Goal: Find specific page/section: Find specific page/section

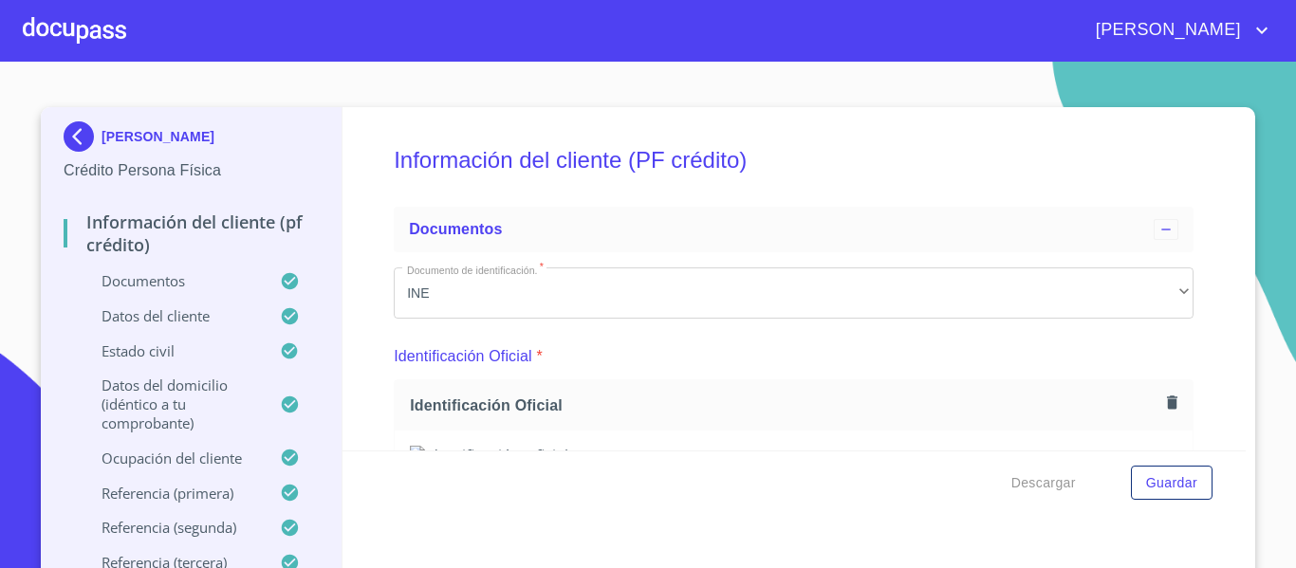
click at [118, 22] on div at bounding box center [74, 30] width 103 height 61
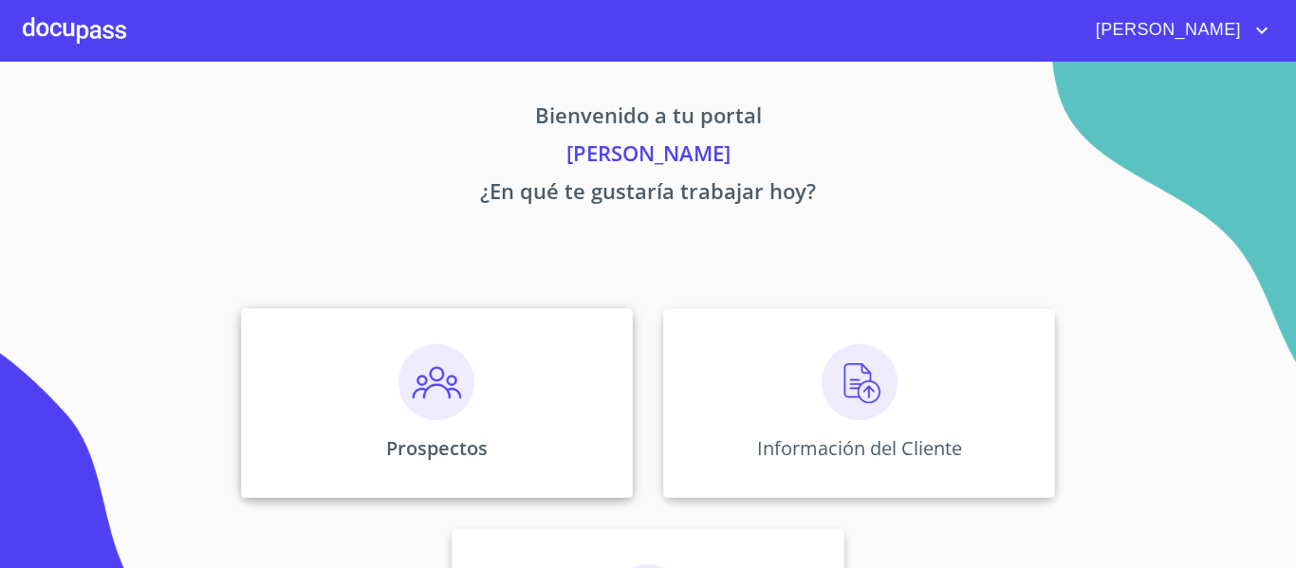
click at [438, 380] on img at bounding box center [437, 382] width 76 height 76
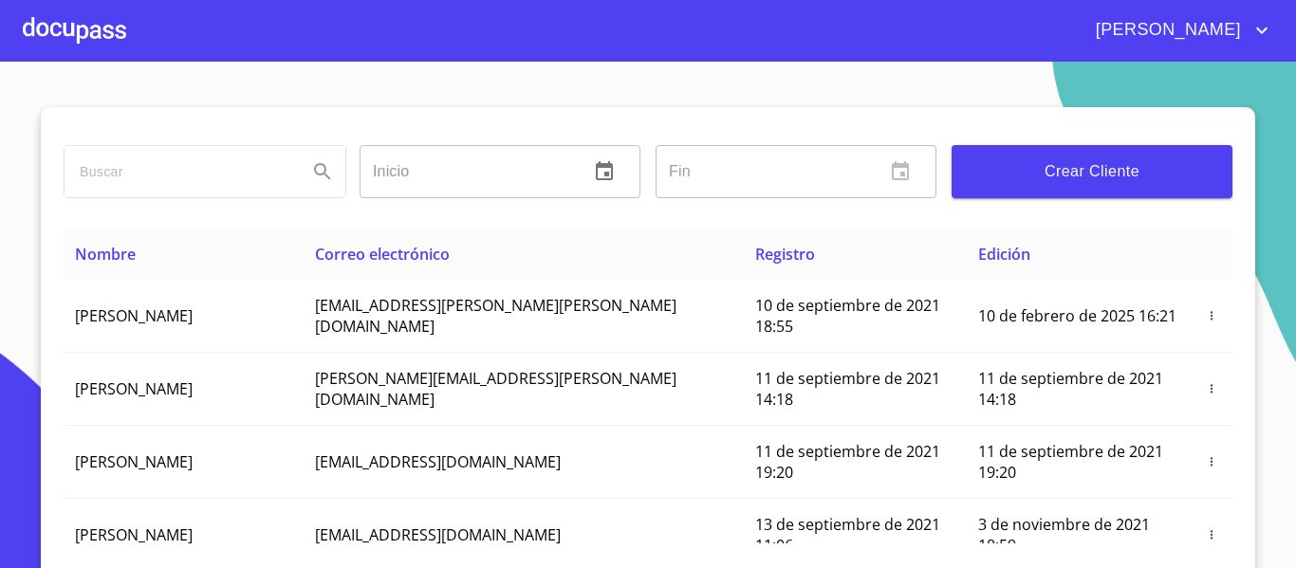
click at [195, 182] on input "search" at bounding box center [179, 171] width 228 height 51
type input "[PERSON_NAME]"
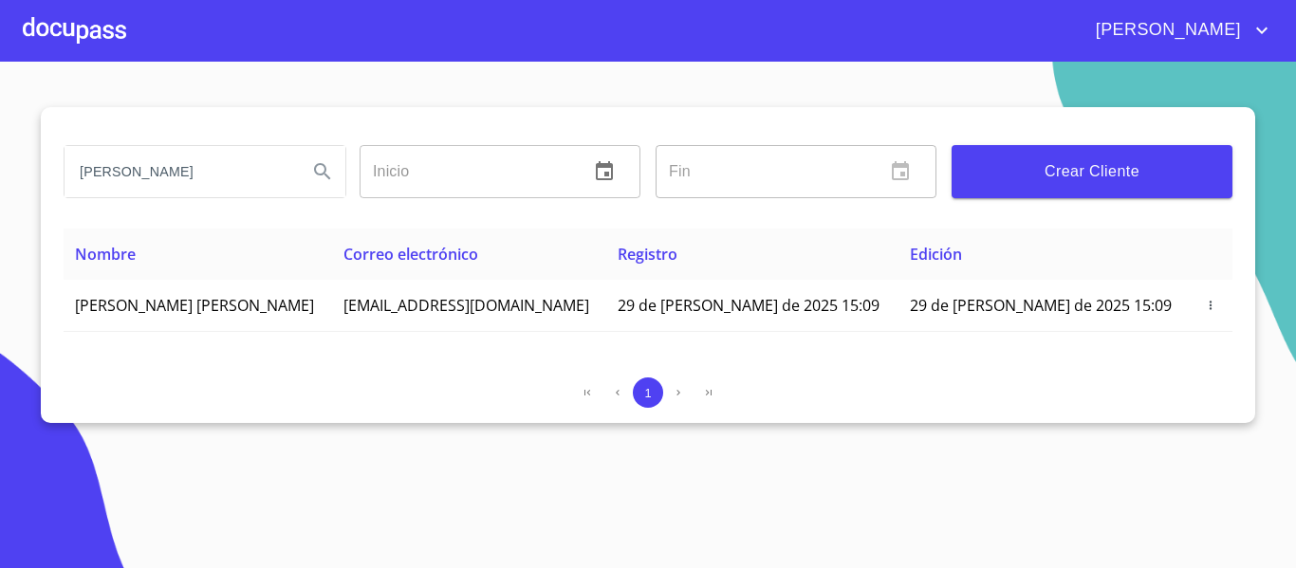
click at [71, 28] on div at bounding box center [74, 30] width 103 height 61
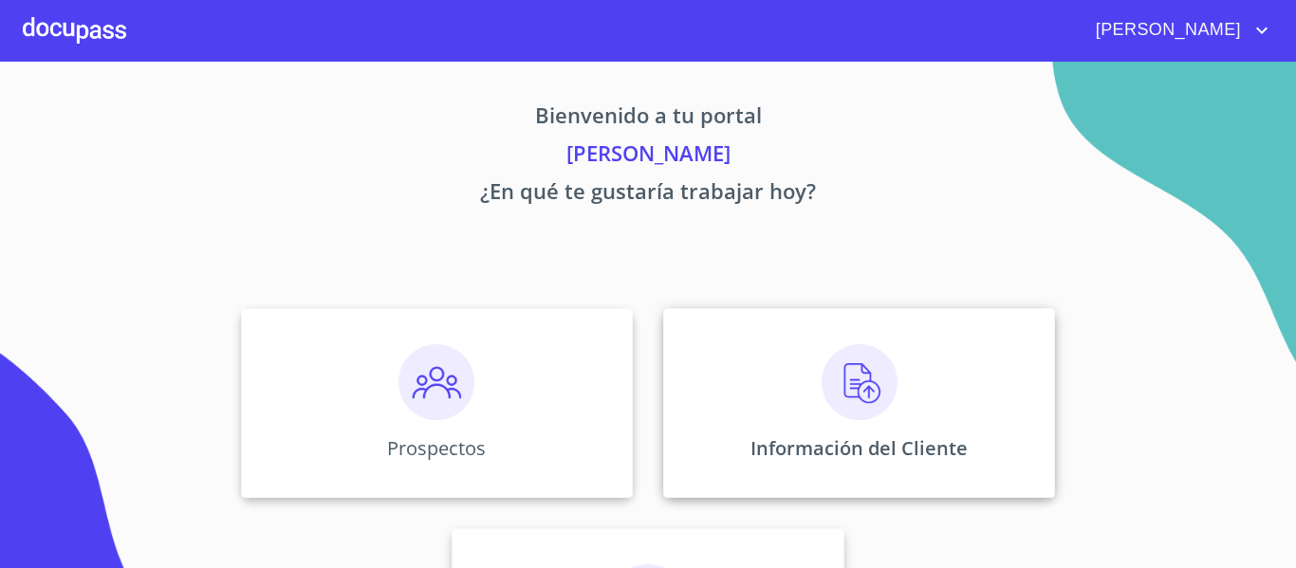
click at [858, 374] on img at bounding box center [860, 382] width 76 height 76
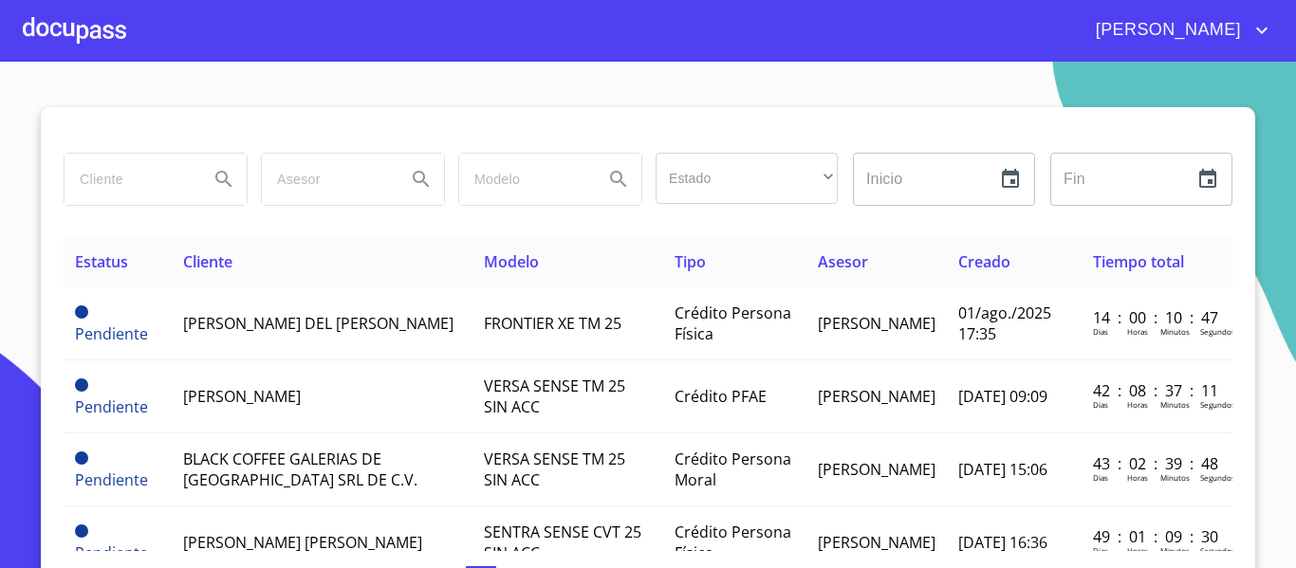
click at [605, 330] on td "FRONTIER XE TM 25" at bounding box center [568, 324] width 190 height 73
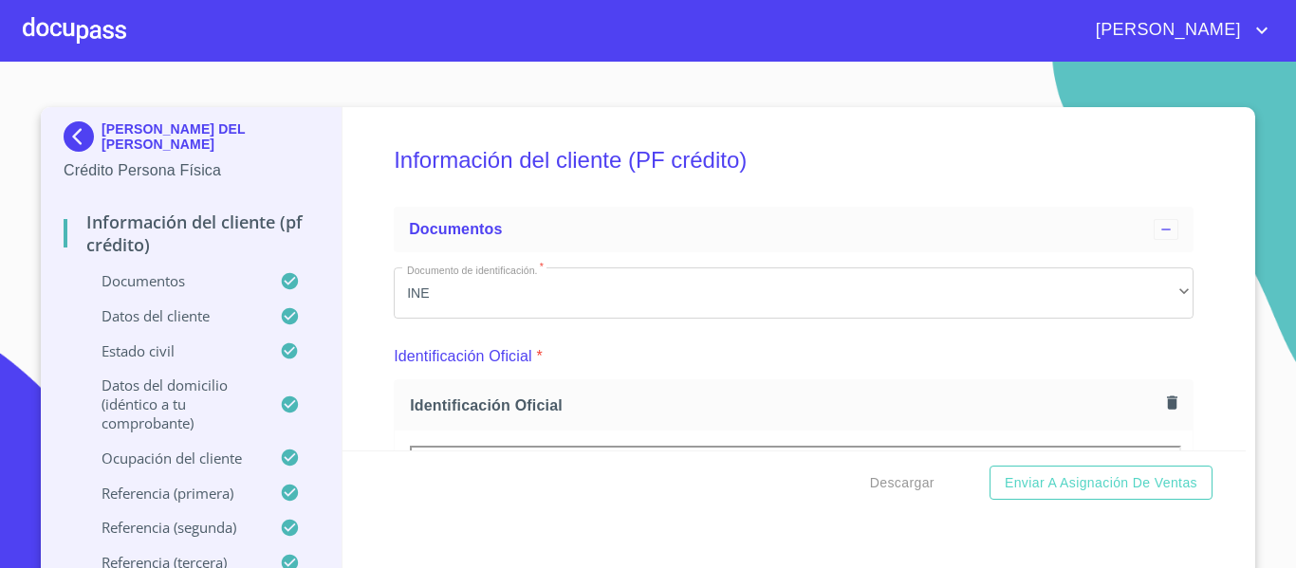
click at [66, 24] on div at bounding box center [74, 30] width 103 height 61
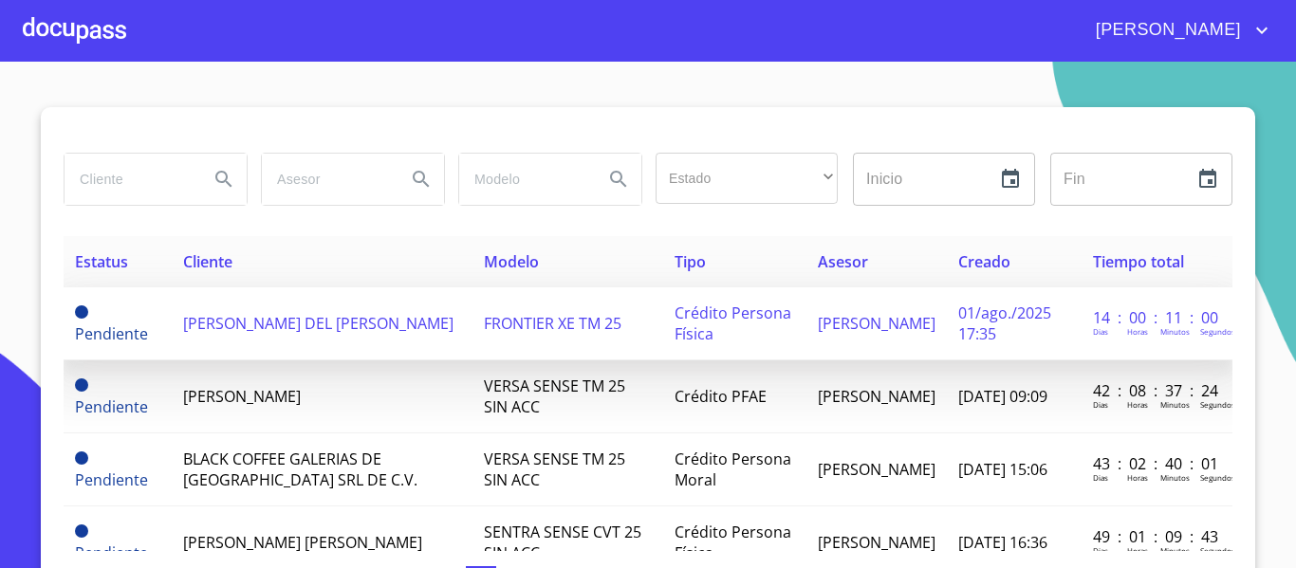
click at [362, 322] on span "[PERSON_NAME] DEL [PERSON_NAME]" at bounding box center [318, 323] width 270 height 21
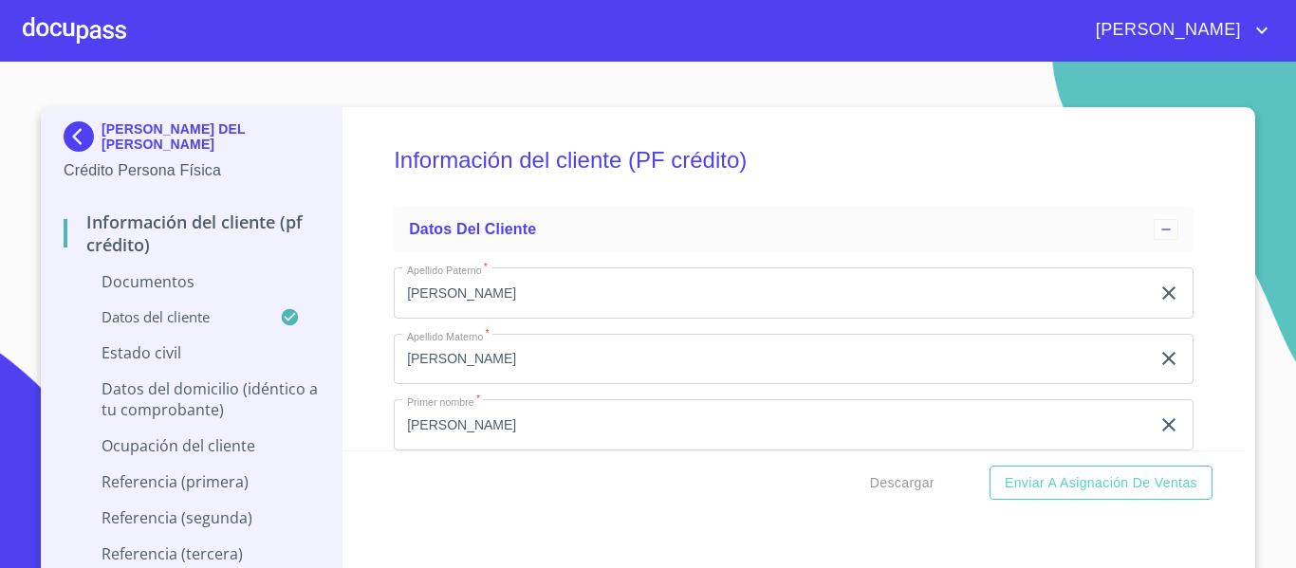
click at [107, 30] on div at bounding box center [74, 30] width 103 height 61
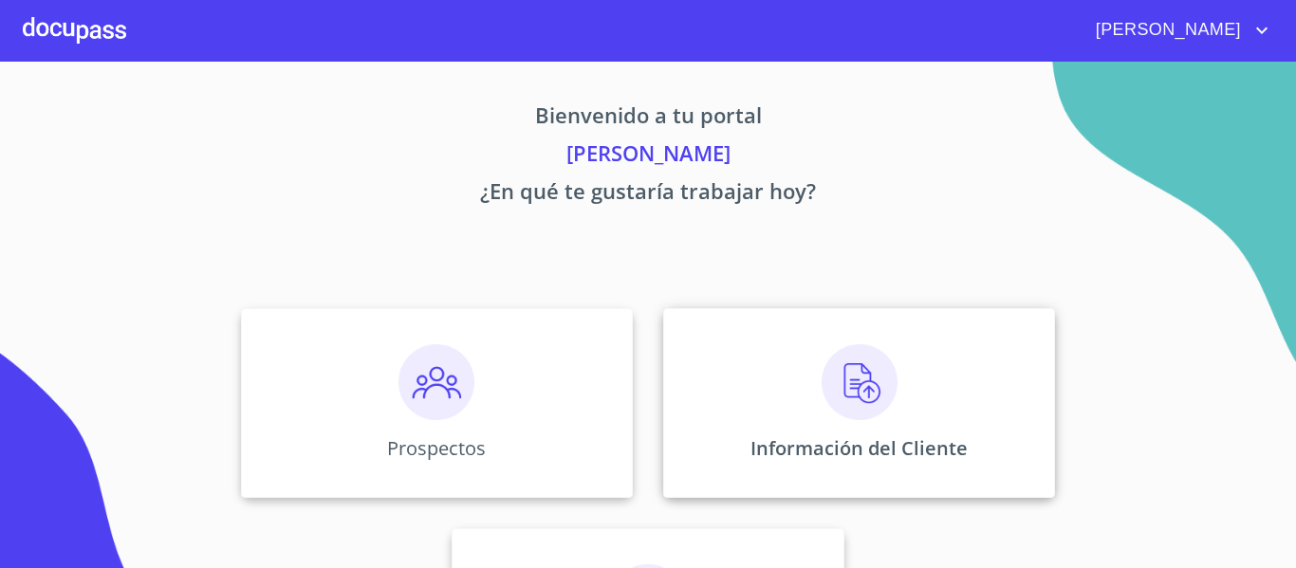
click at [830, 366] on img at bounding box center [860, 382] width 76 height 76
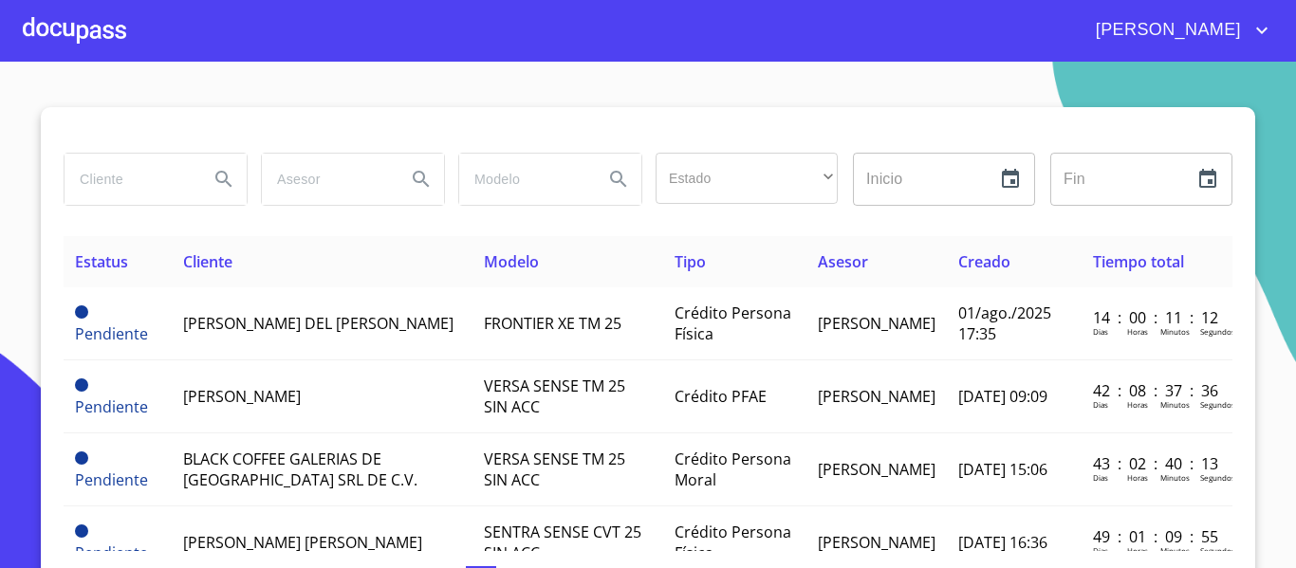
click at [141, 182] on input "search" at bounding box center [129, 179] width 129 height 51
type input "[PERSON_NAME]"
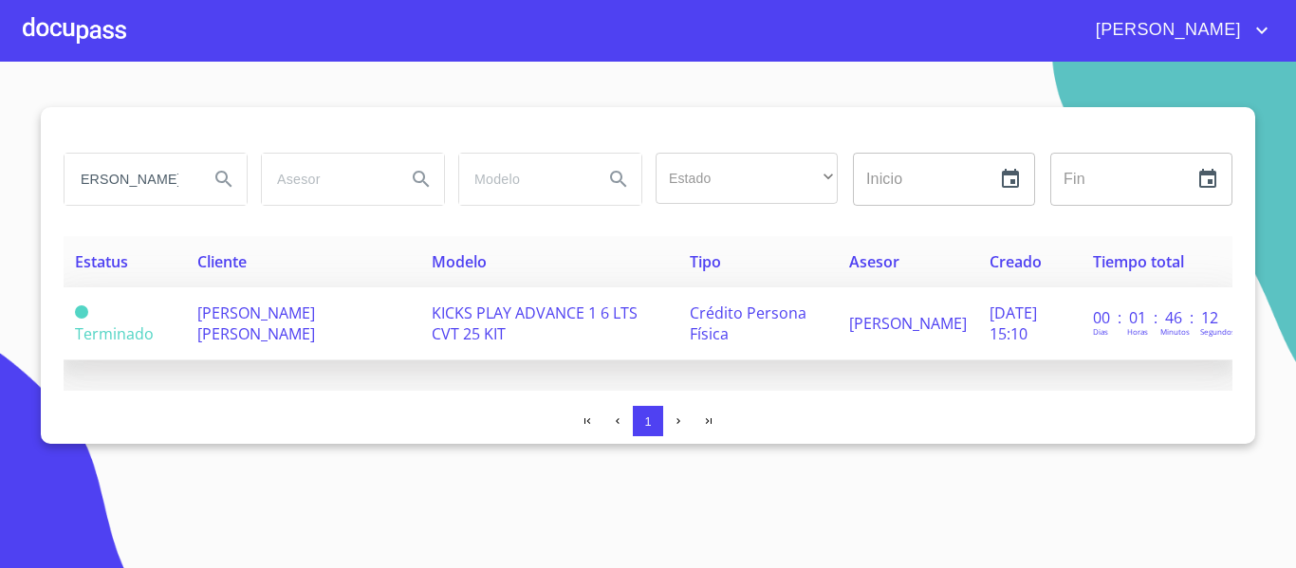
scroll to position [0, 0]
click at [357, 324] on td "[PERSON_NAME] [PERSON_NAME]" at bounding box center [303, 324] width 234 height 73
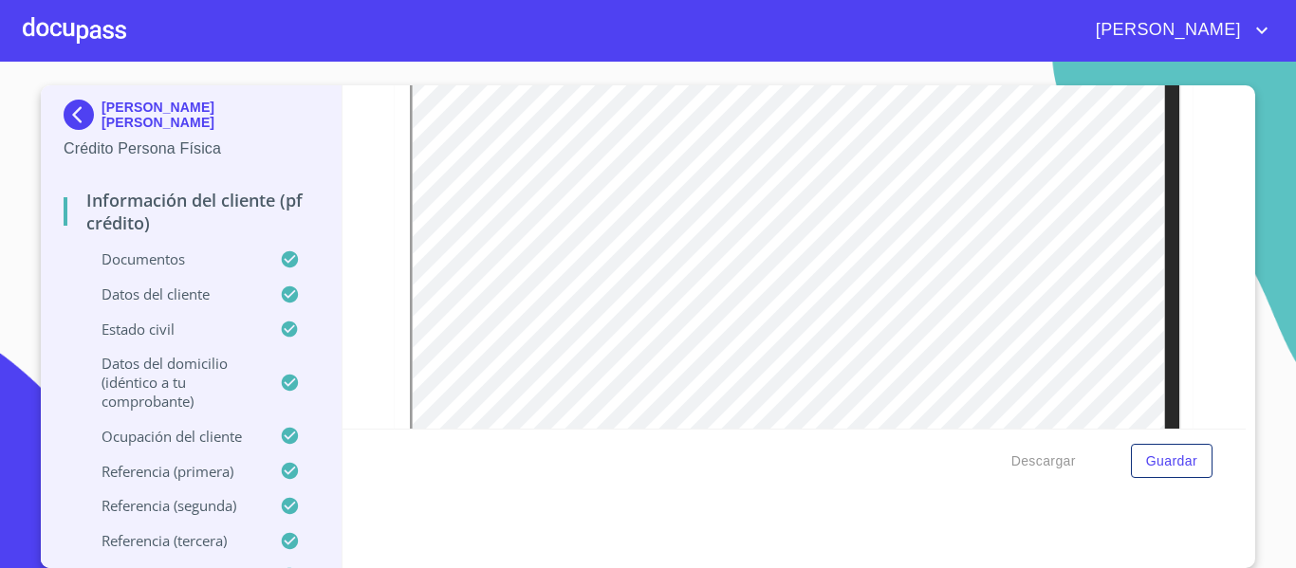
scroll to position [1139, 0]
